Goal: Navigation & Orientation: Find specific page/section

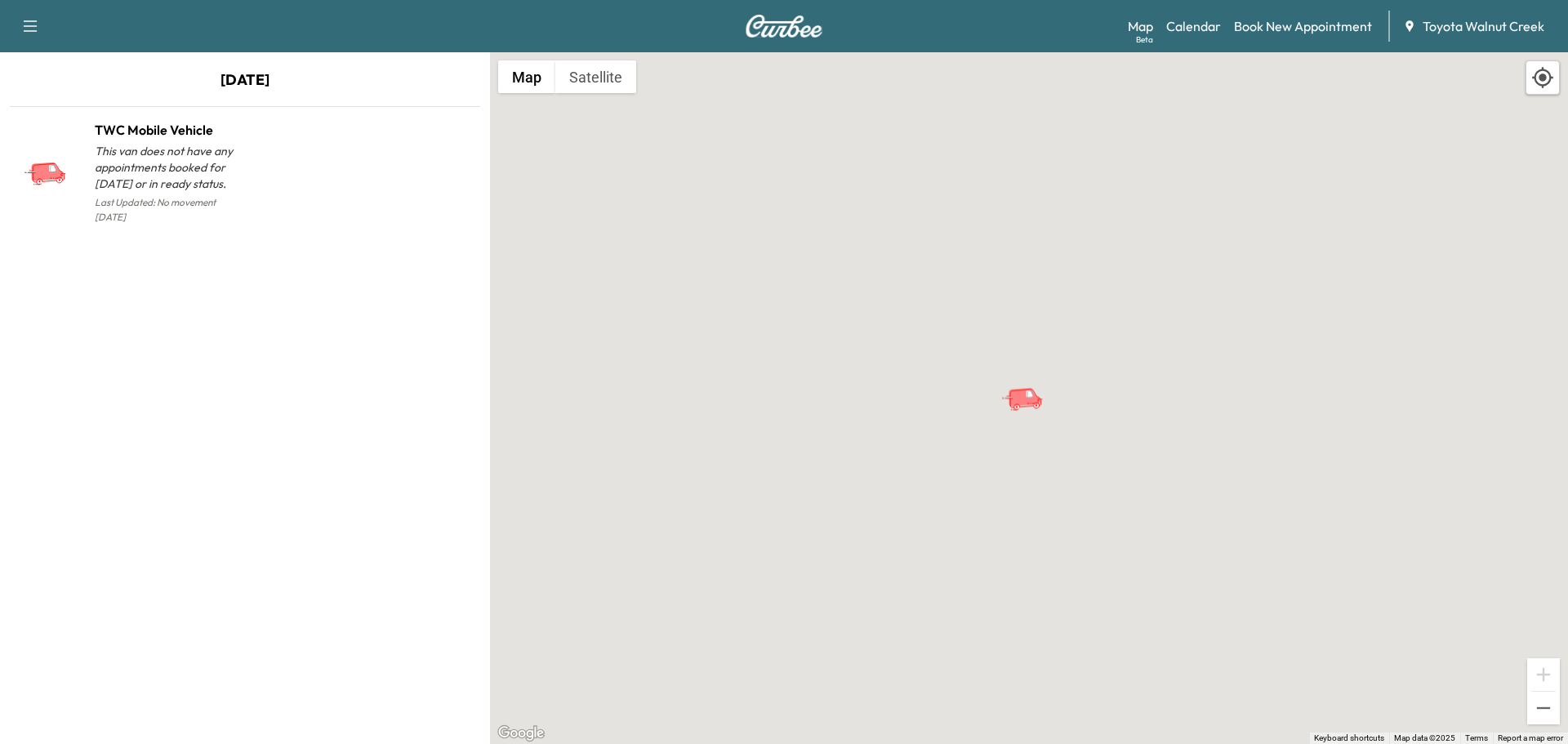
click at [34, 26] on icon "button" at bounding box center [30, 26] width 14 height 12
click at [324, 89] on p "[DATE]" at bounding box center [245, 84] width 489 height 31
click at [1204, 24] on link "Calendar" at bounding box center [1193, 26] width 54 height 20
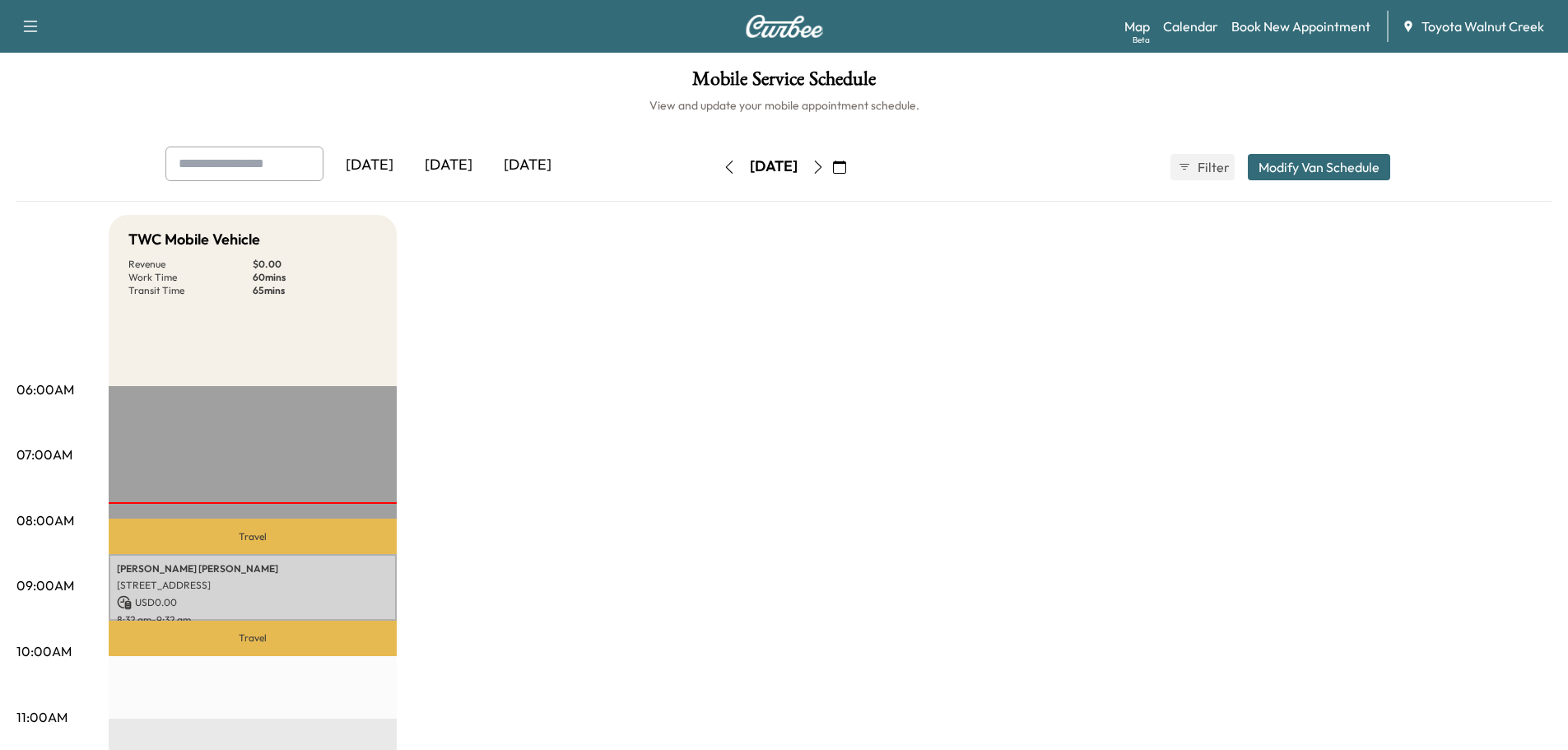
click at [211, 544] on p "Travel" at bounding box center [252, 536] width 288 height 36
click at [212, 544] on p "Travel" at bounding box center [252, 536] width 288 height 36
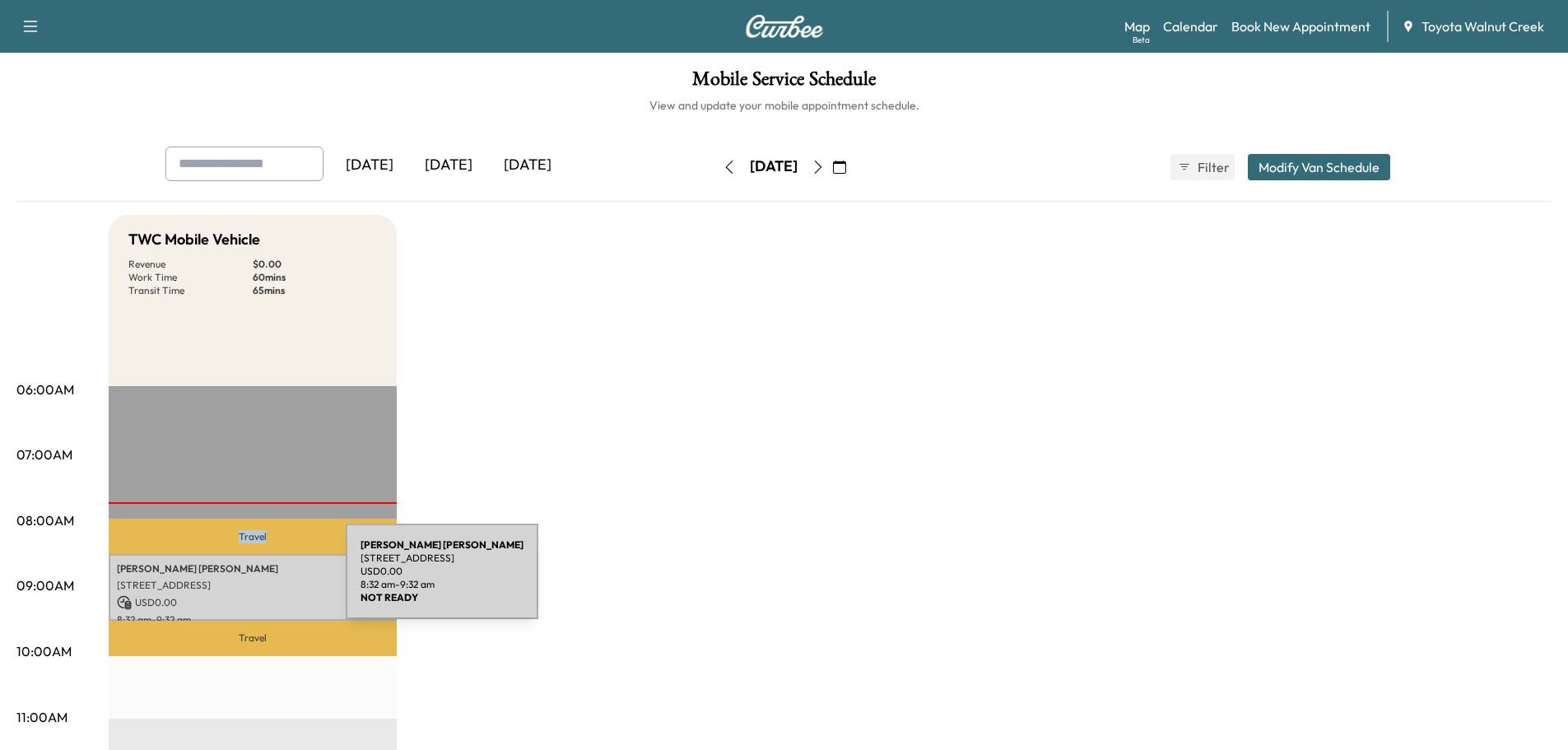
click at [226, 583] on p "[STREET_ADDRESS]" at bounding box center [252, 585] width 271 height 13
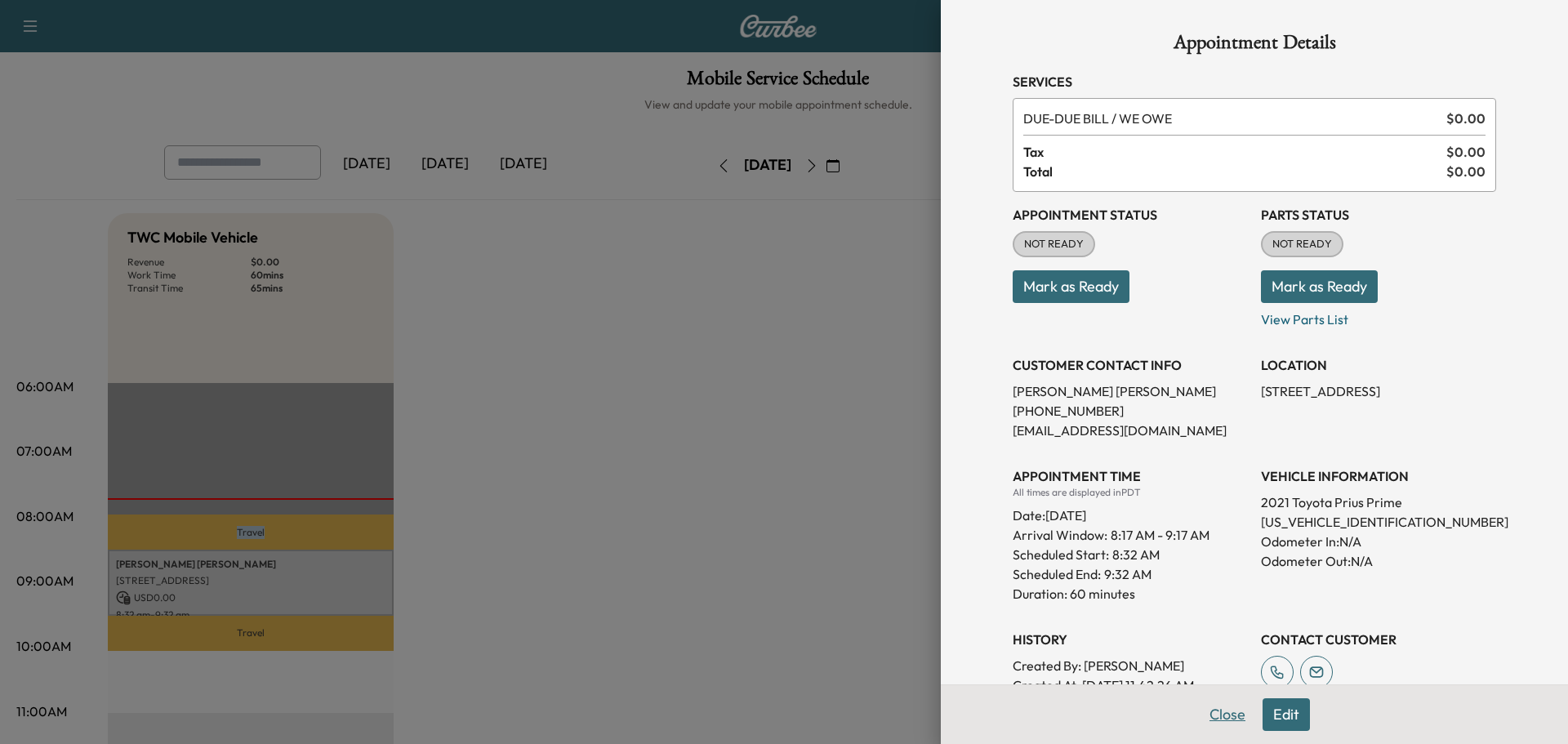
click at [1221, 710] on button "Close" at bounding box center [1226, 714] width 57 height 33
